Goal: Transaction & Acquisition: Purchase product/service

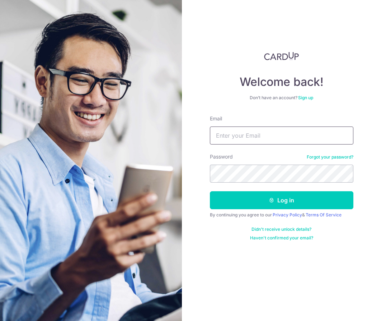
click at [235, 134] on input "Email" at bounding box center [282, 135] width 144 height 18
type input "[PERSON_NAME][EMAIL_ADDRESS][DOMAIN_NAME]"
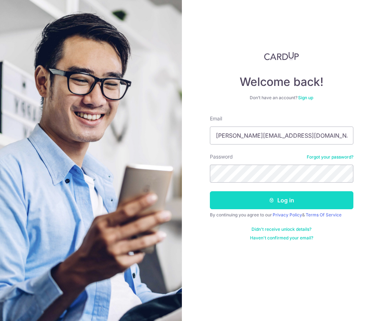
click at [286, 198] on button "Log in" at bounding box center [282, 200] width 144 height 18
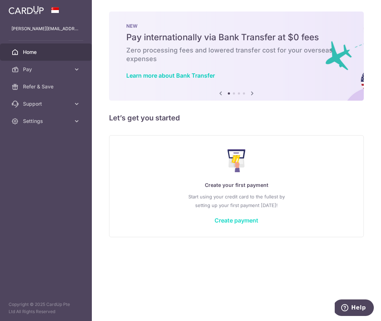
click at [223, 217] on link "Create payment" at bounding box center [237, 220] width 44 height 7
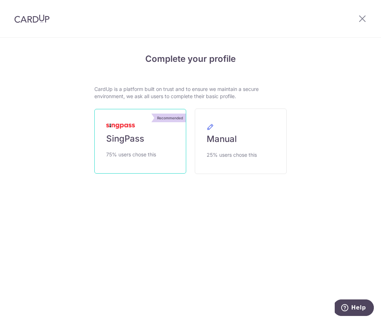
click at [130, 151] on span "75% users chose this" at bounding box center [131, 154] width 50 height 9
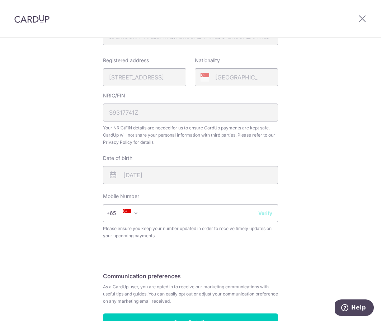
scroll to position [172, 0]
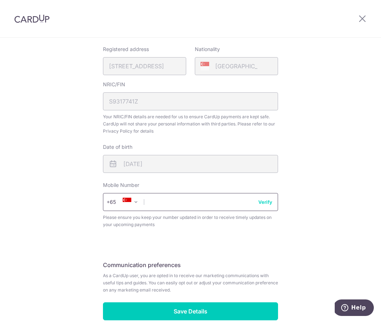
click at [153, 203] on input "text" at bounding box center [190, 202] width 175 height 18
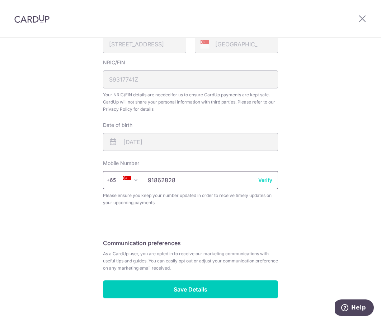
scroll to position [195, 0]
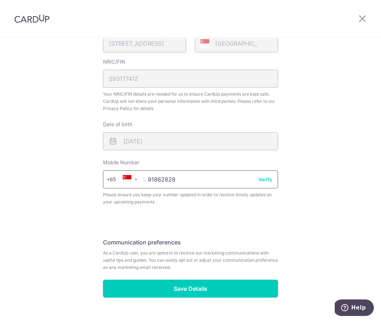
type input "91862828"
click at [267, 182] on button "Verify" at bounding box center [266, 179] width 14 height 7
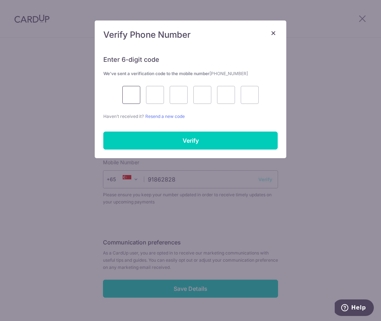
click at [125, 89] on input "text" at bounding box center [131, 95] width 18 height 18
type input "5"
type input "8"
type input "2"
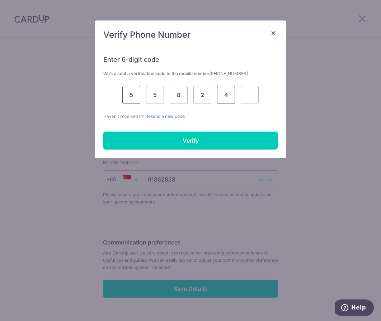
type input "4"
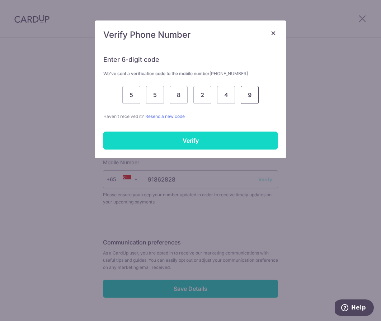
type input "9"
click at [143, 139] on input "Verify" at bounding box center [190, 140] width 175 height 18
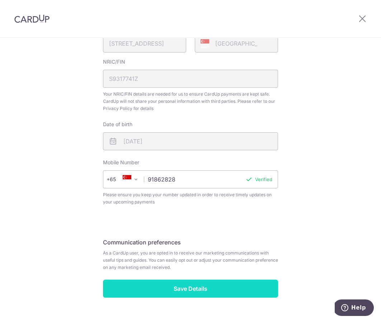
click at [151, 294] on input "Save Details" at bounding box center [190, 288] width 175 height 18
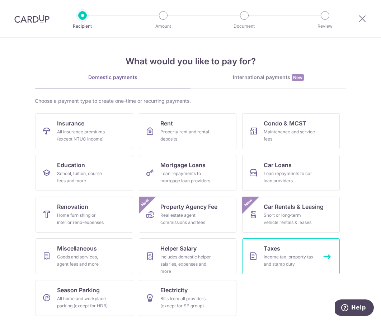
click at [304, 263] on div "Income tax, property tax and stamp duty" at bounding box center [290, 260] width 52 height 14
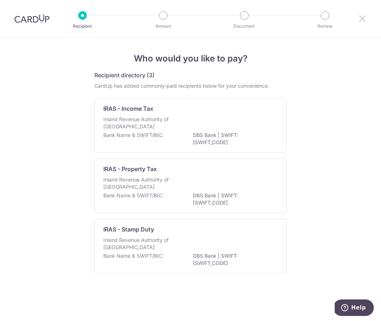
click at [362, 19] on icon at bounding box center [362, 18] width 9 height 9
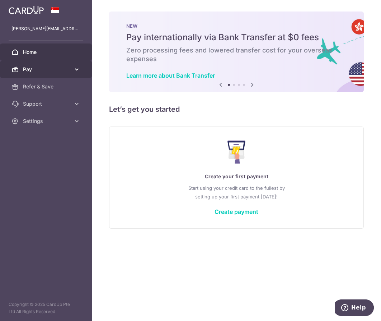
click at [64, 70] on span "Pay" at bounding box center [46, 69] width 47 height 7
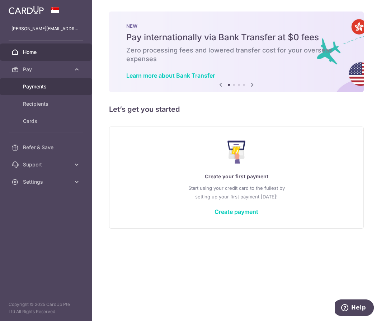
click at [48, 88] on span "Payments" at bounding box center [46, 86] width 47 height 7
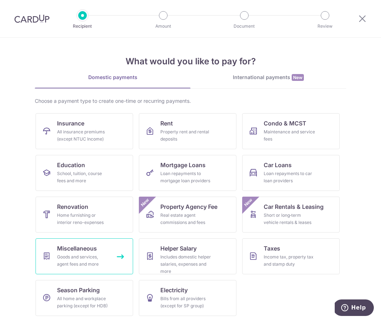
scroll to position [1, 0]
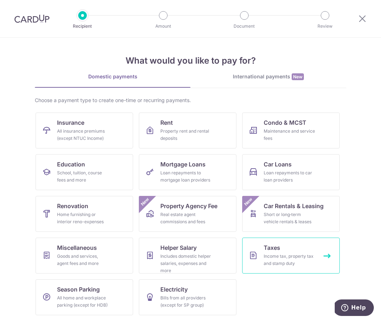
click at [295, 251] on link "Taxes Income tax, property tax and stamp duty" at bounding box center [291, 255] width 98 height 36
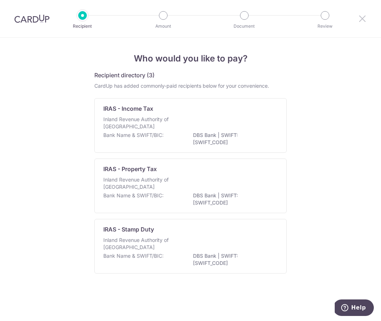
click at [363, 18] on icon at bounding box center [362, 18] width 9 height 9
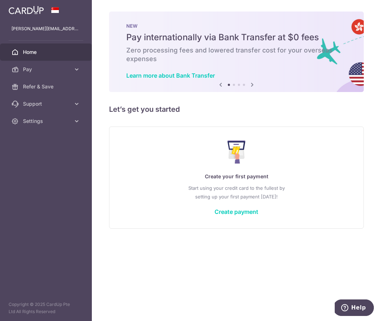
click at [222, 175] on p "Create your first payment" at bounding box center [237, 176] width 226 height 9
click at [223, 212] on link "Create payment" at bounding box center [237, 211] width 44 height 7
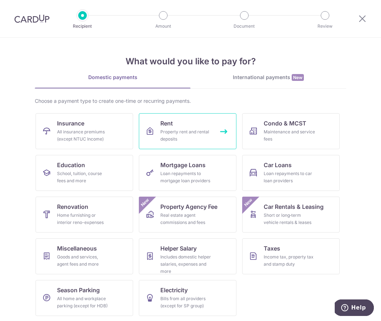
scroll to position [1, 0]
